Goal: Task Accomplishment & Management: Manage account settings

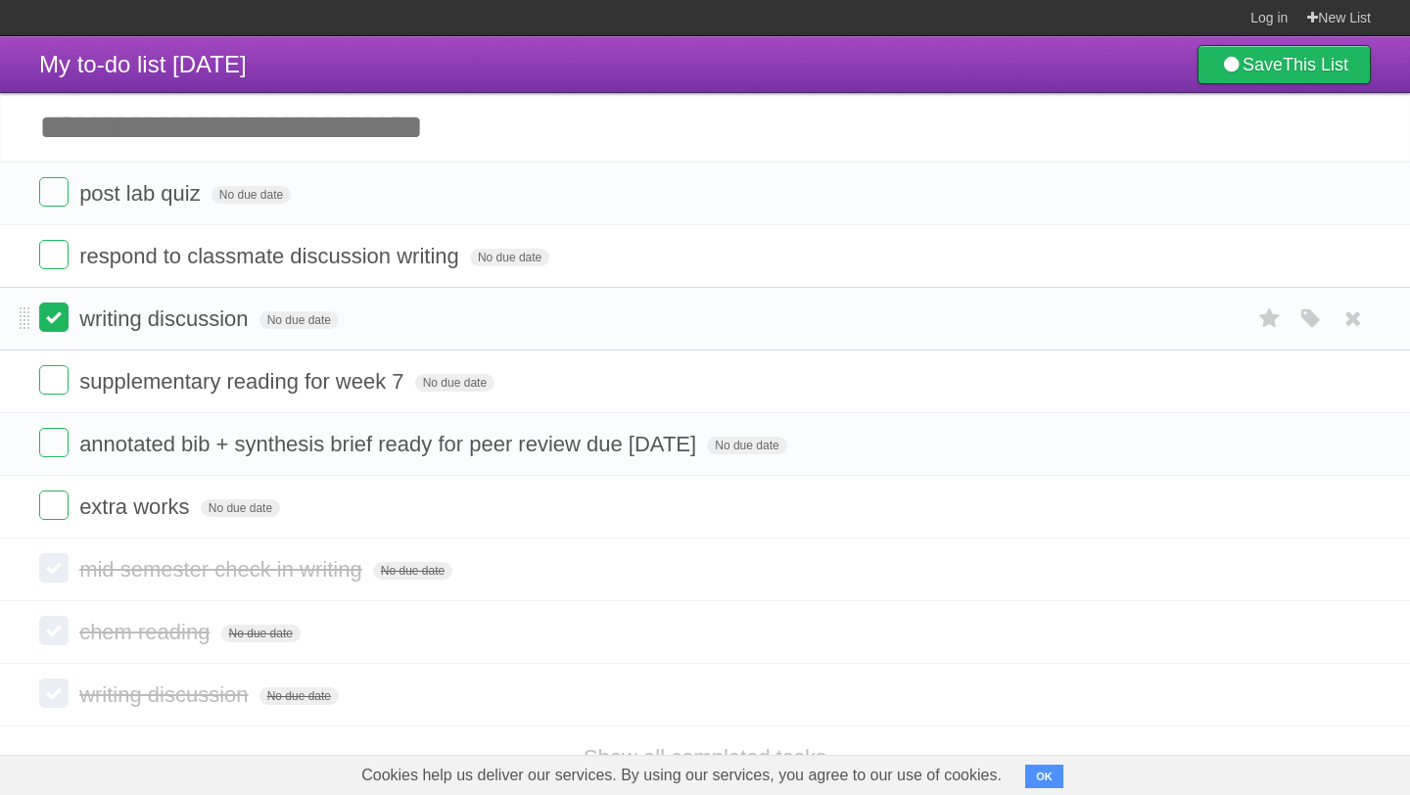
click at [61, 328] on label at bounding box center [53, 317] width 29 height 29
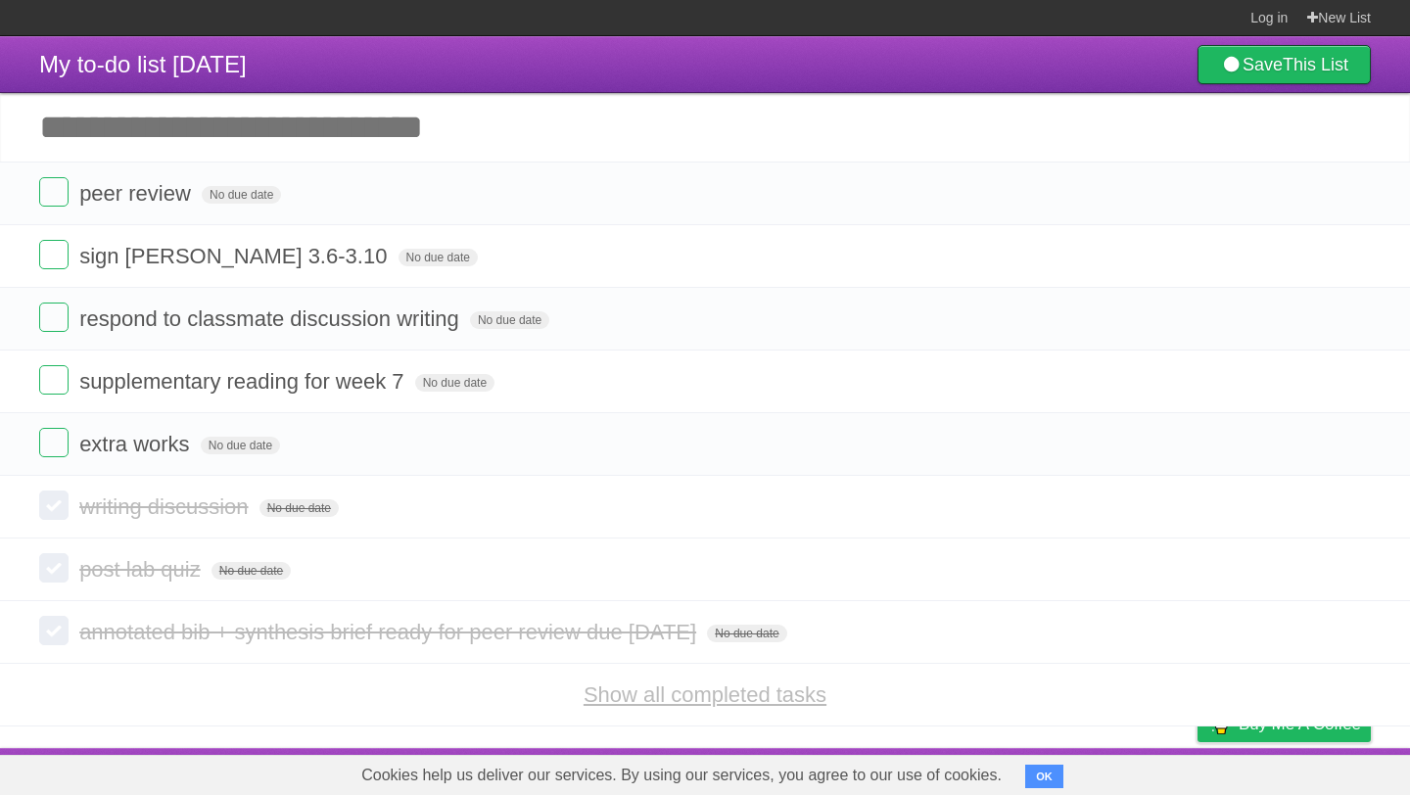
click at [669, 705] on link "Show all completed tasks" at bounding box center [705, 695] width 243 height 24
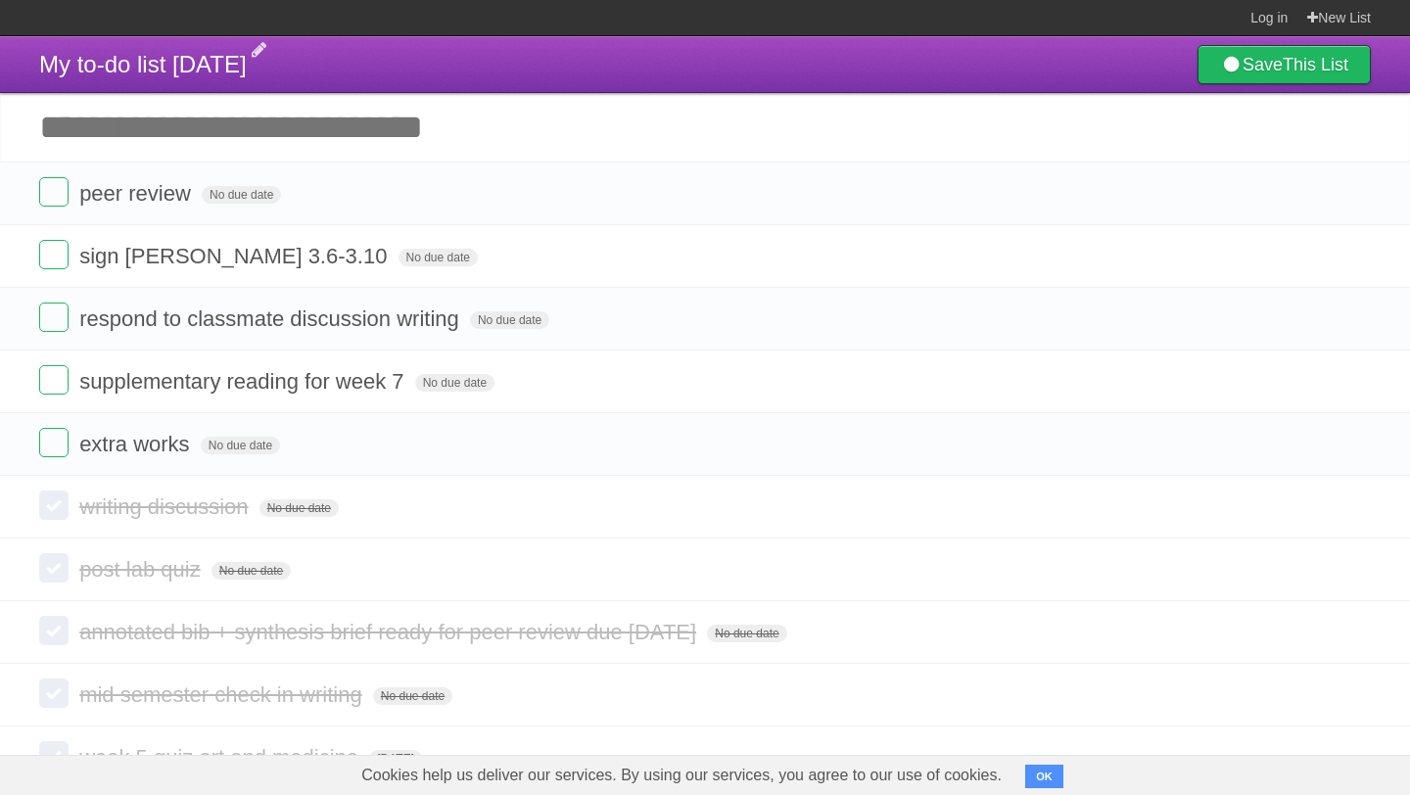
click at [184, 53] on span "My to-do list [DATE]" at bounding box center [143, 64] width 208 height 26
